Goal: Task Accomplishment & Management: Manage account settings

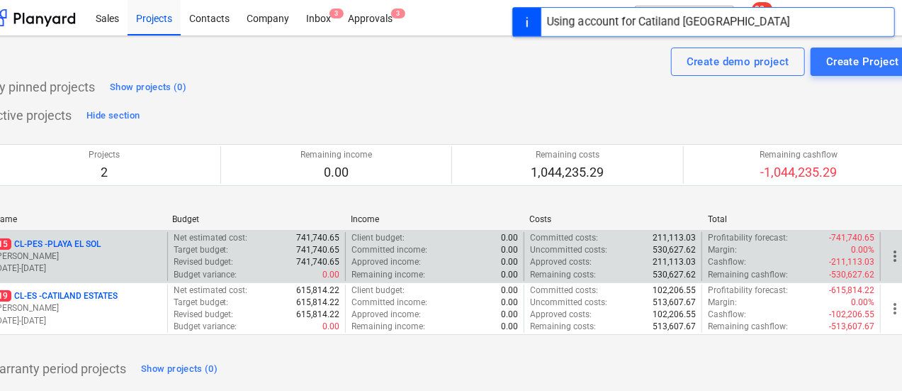
scroll to position [0, 67]
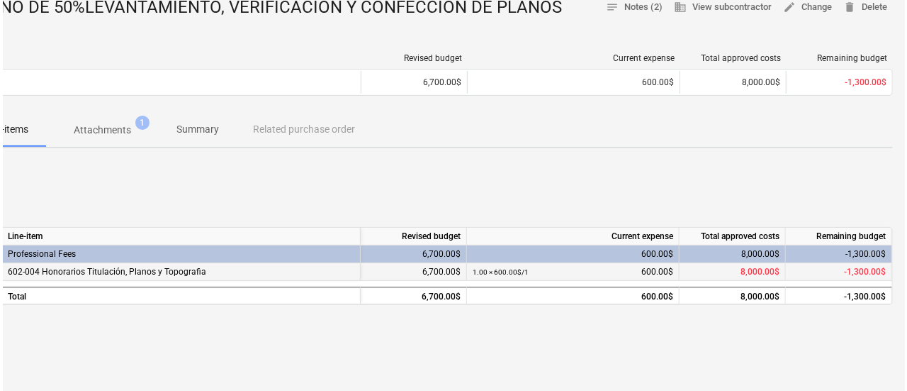
scroll to position [208, 0]
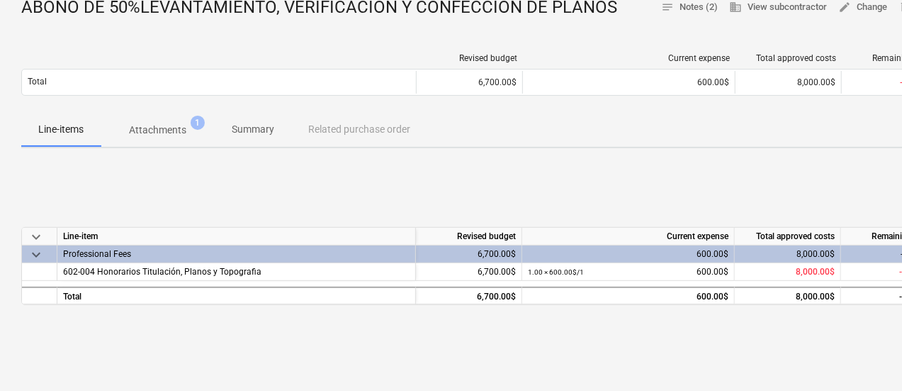
click at [171, 133] on p "Attachments" at bounding box center [157, 130] width 57 height 15
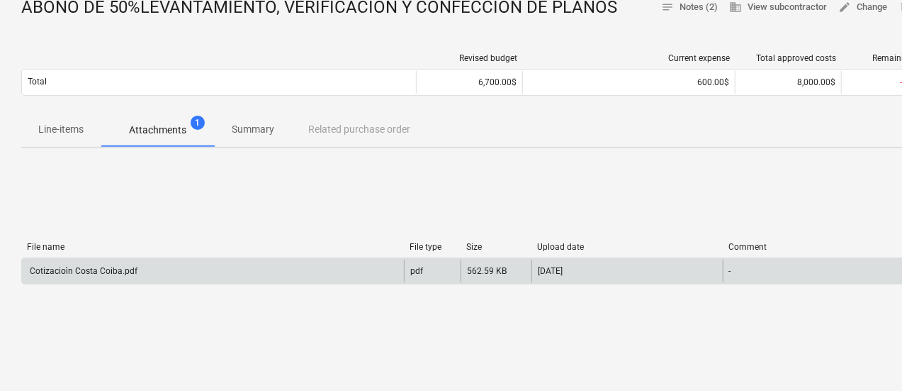
click at [104, 266] on div "Cotizacioìn Costa Coiba.pdf" at bounding box center [83, 271] width 110 height 10
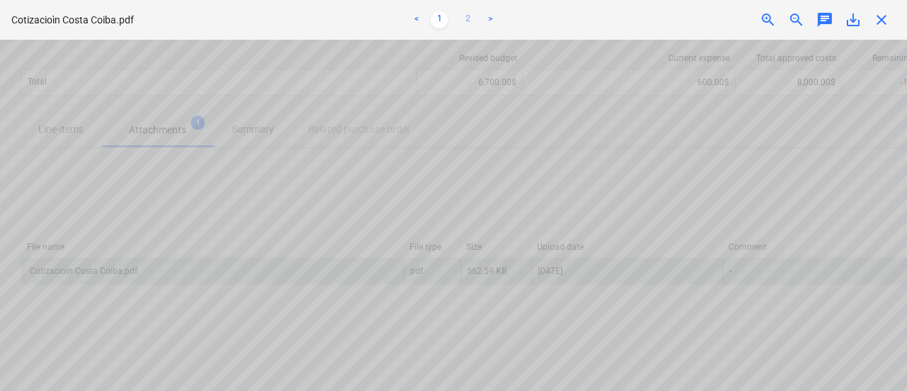
click at [466, 20] on link "2" at bounding box center [467, 19] width 17 height 17
click at [880, 19] on span "close" at bounding box center [881, 19] width 17 height 17
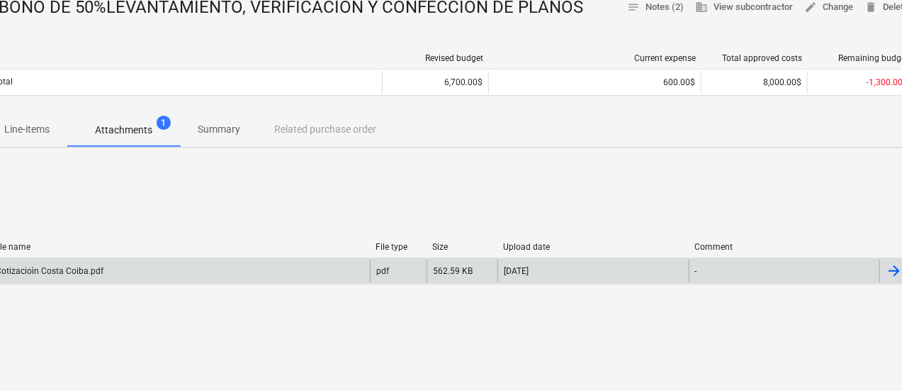
scroll to position [208, 11]
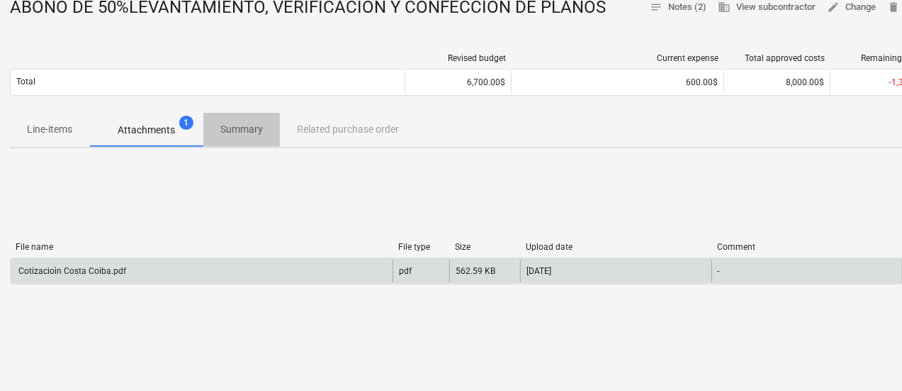
click at [223, 129] on p "Summary" at bounding box center [241, 129] width 43 height 15
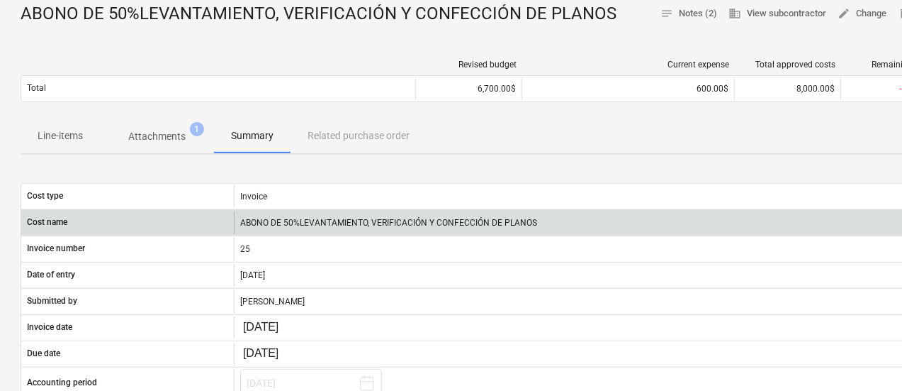
scroll to position [33, 1]
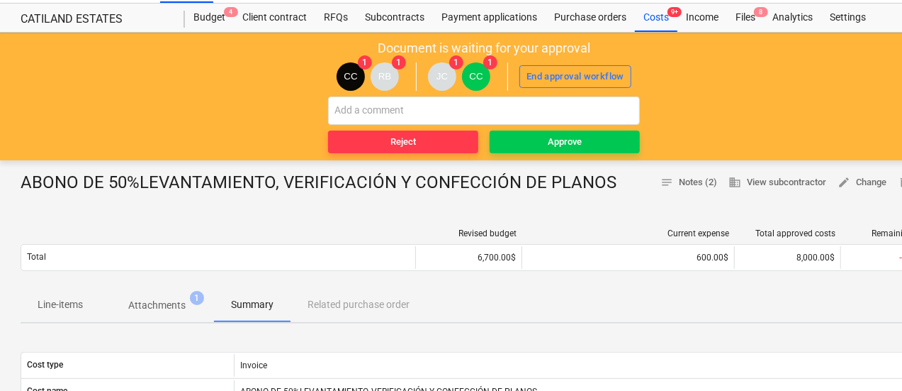
click at [164, 313] on span "Attachments 1" at bounding box center [157, 305] width 114 height 26
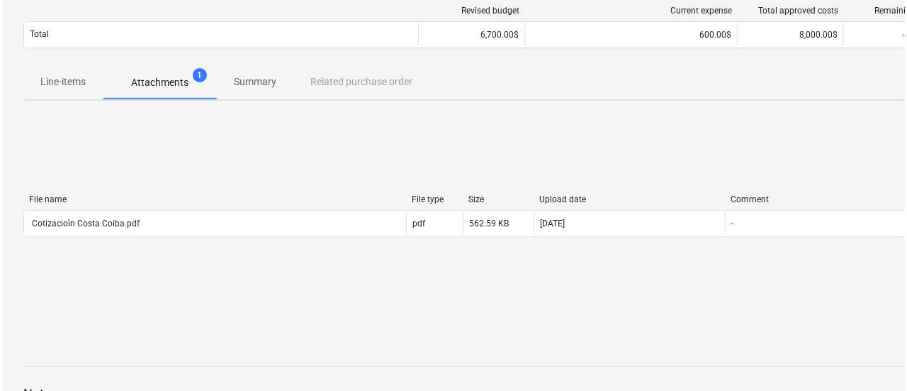
scroll to position [264, 1]
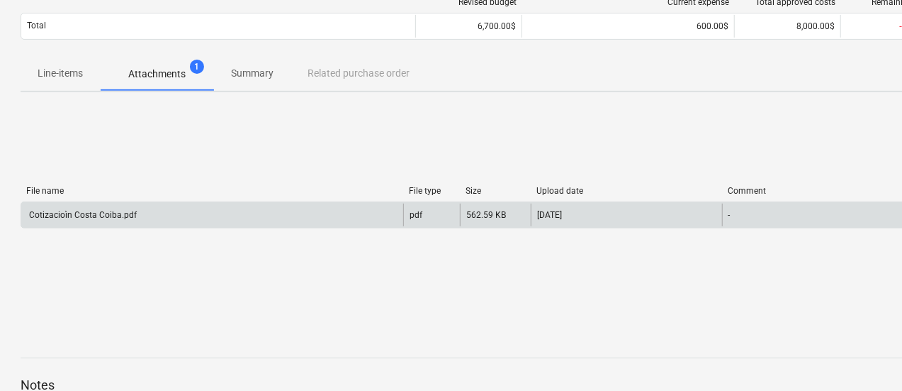
click at [335, 221] on div "Cotizacioìn Costa Coiba.pdf" at bounding box center [212, 214] width 382 height 23
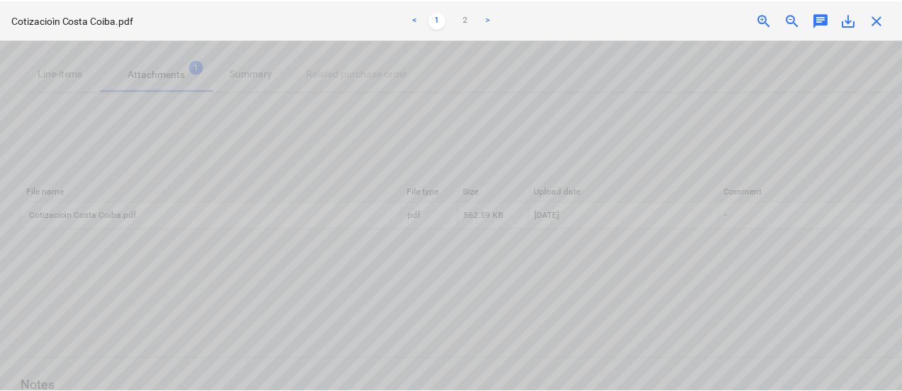
scroll to position [640, 82]
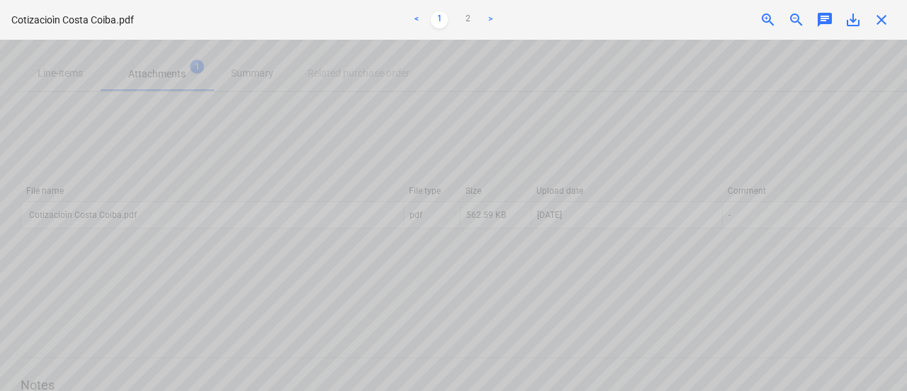
click at [880, 21] on span "close" at bounding box center [881, 19] width 17 height 17
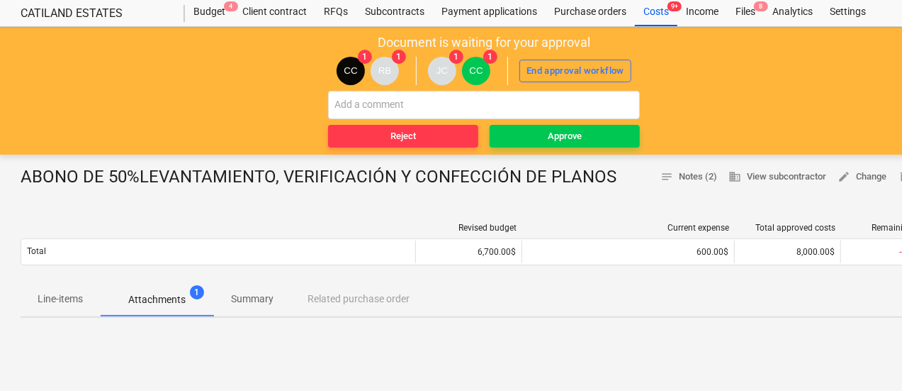
scroll to position [18, 1]
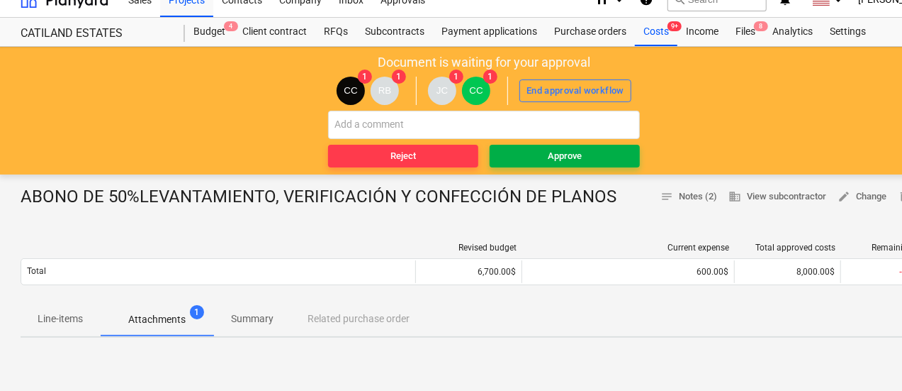
click at [522, 148] on span "Approve" at bounding box center [564, 156] width 139 height 16
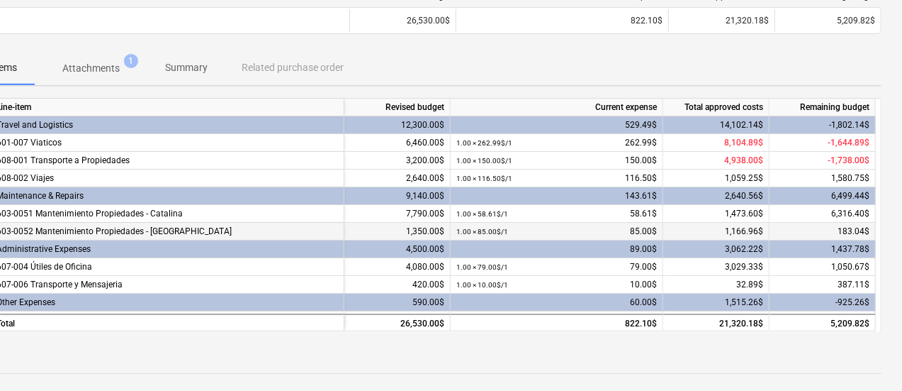
scroll to position [87, 67]
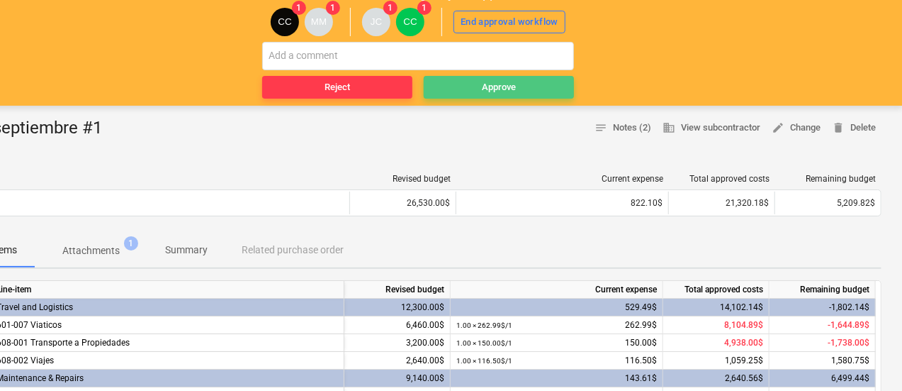
click at [495, 86] on div "Approve" at bounding box center [499, 87] width 34 height 16
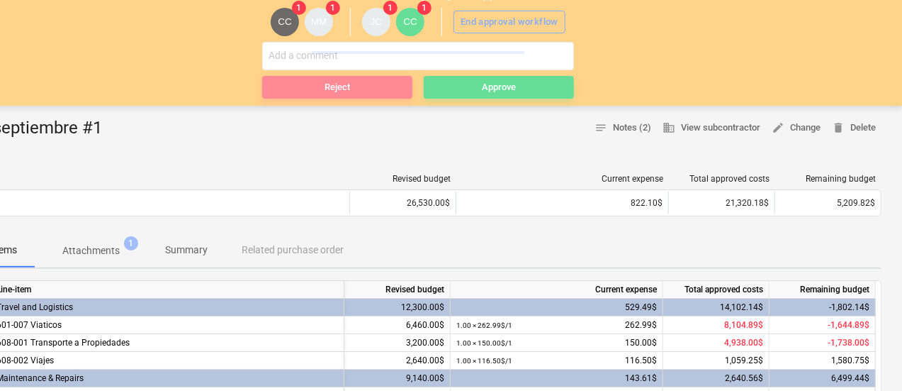
scroll to position [0, 62]
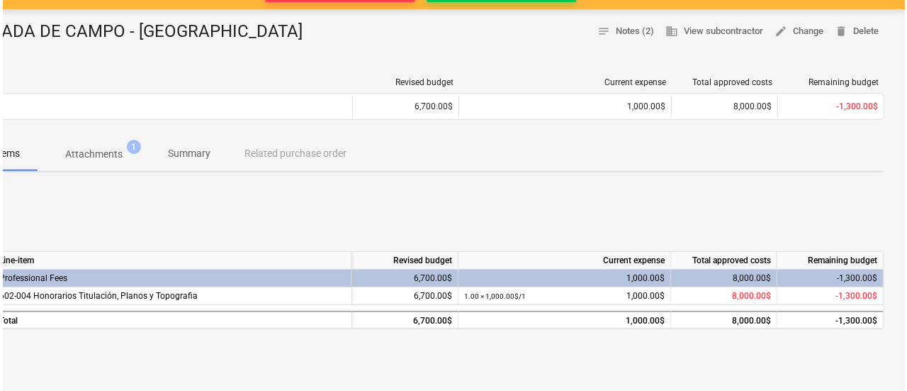
scroll to position [184, 0]
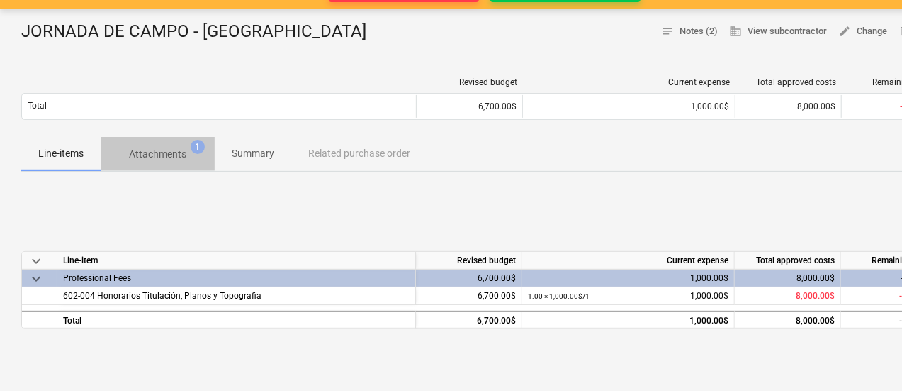
click at [175, 153] on p "Attachments" at bounding box center [157, 154] width 57 height 15
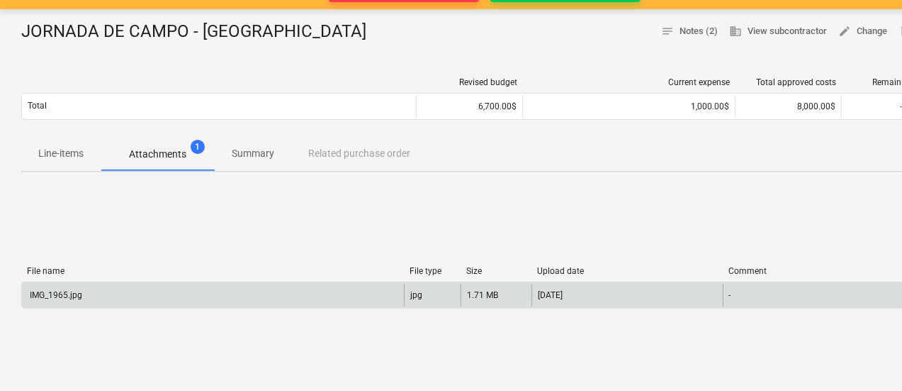
click at [137, 286] on div "IMG_1965.jpg" at bounding box center [213, 295] width 382 height 23
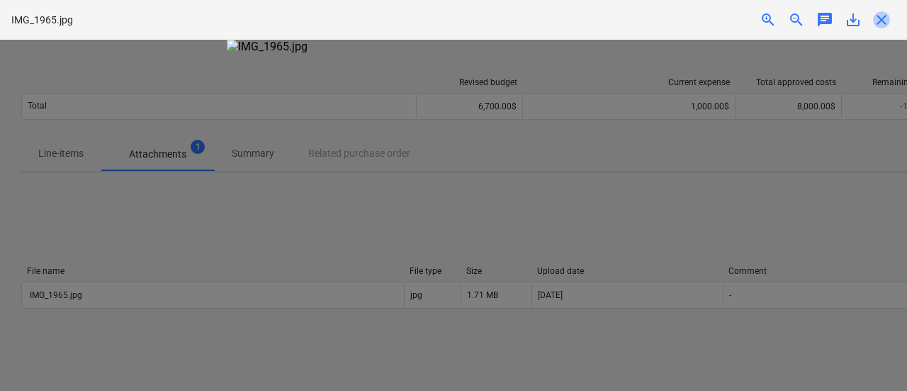
click at [879, 21] on span "close" at bounding box center [881, 19] width 17 height 17
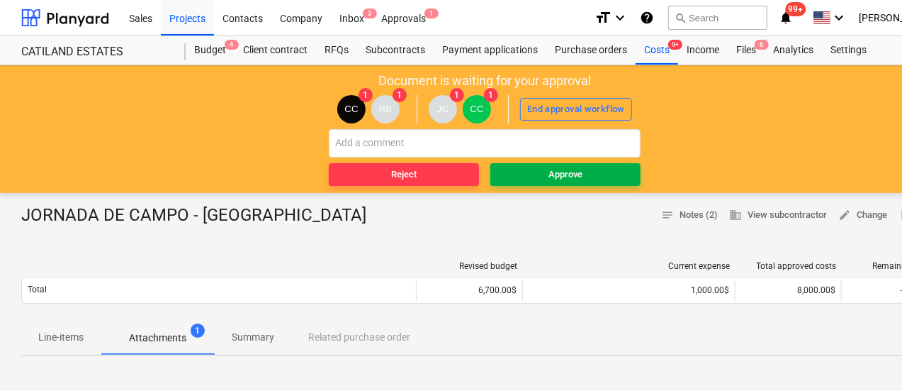
click at [609, 171] on span "Approve" at bounding box center [565, 175] width 139 height 16
